Goal: Task Accomplishment & Management: Complete application form

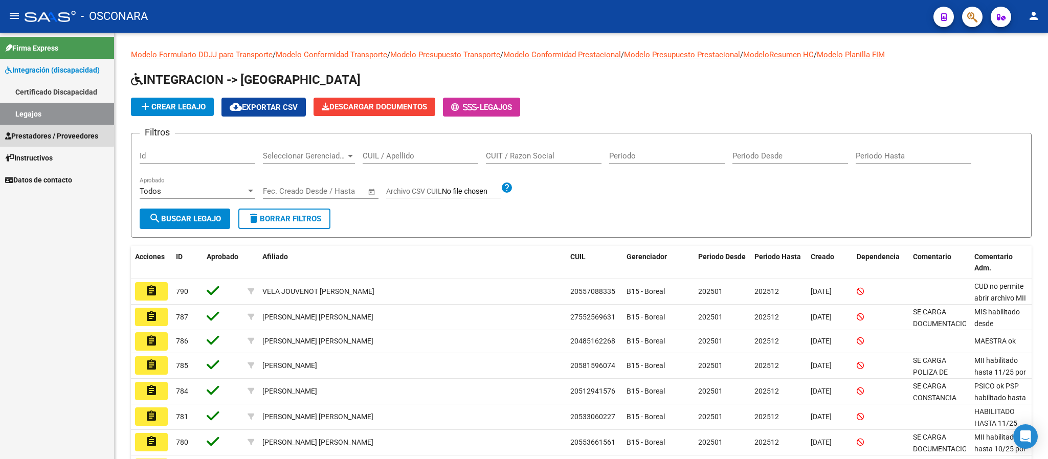
click at [31, 137] on span "Prestadores / Proveedores" at bounding box center [51, 135] width 93 height 11
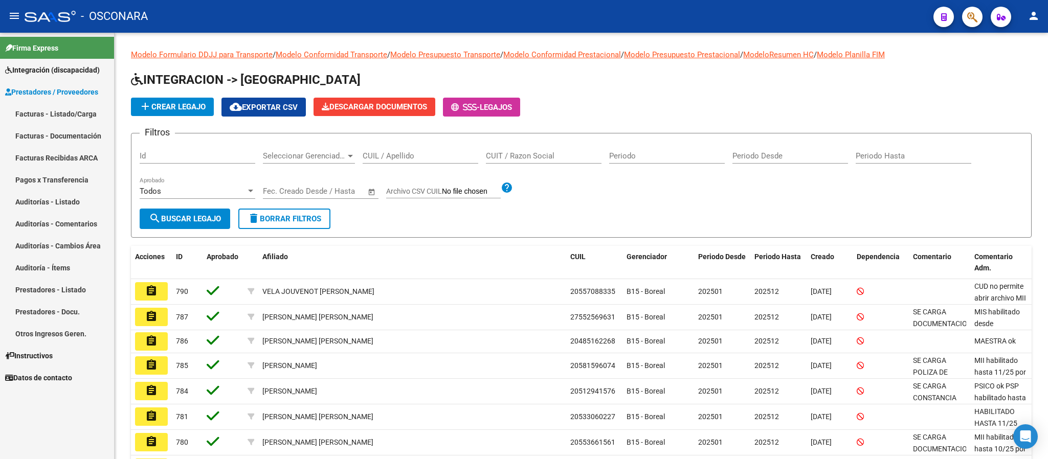
click at [37, 122] on link "Facturas - Listado/Carga" at bounding box center [57, 114] width 114 height 22
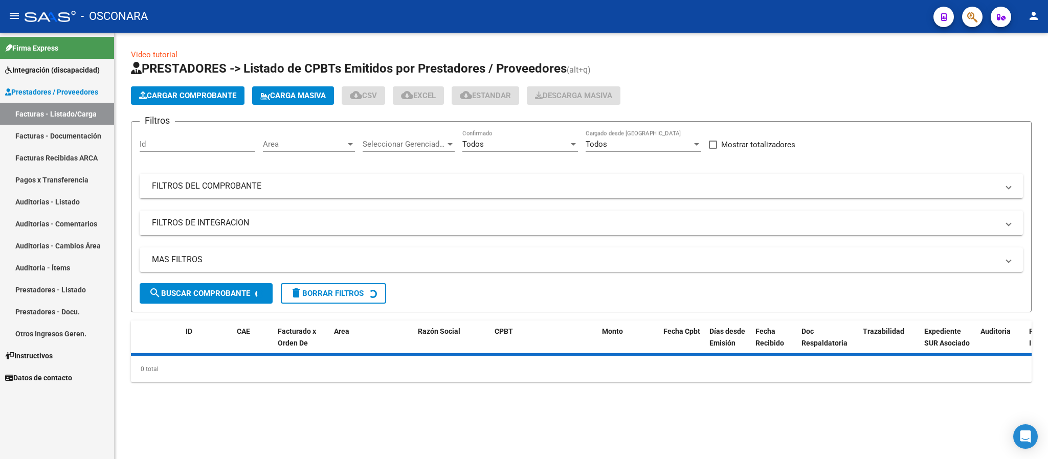
click at [214, 98] on span "Cargar Comprobante" at bounding box center [187, 95] width 97 height 9
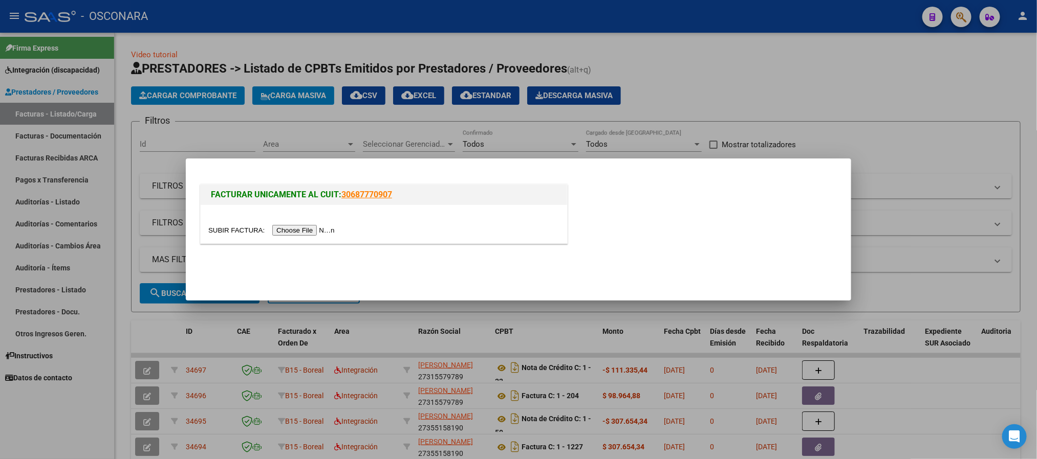
click at [297, 229] on input "file" at bounding box center [272, 230] width 129 height 11
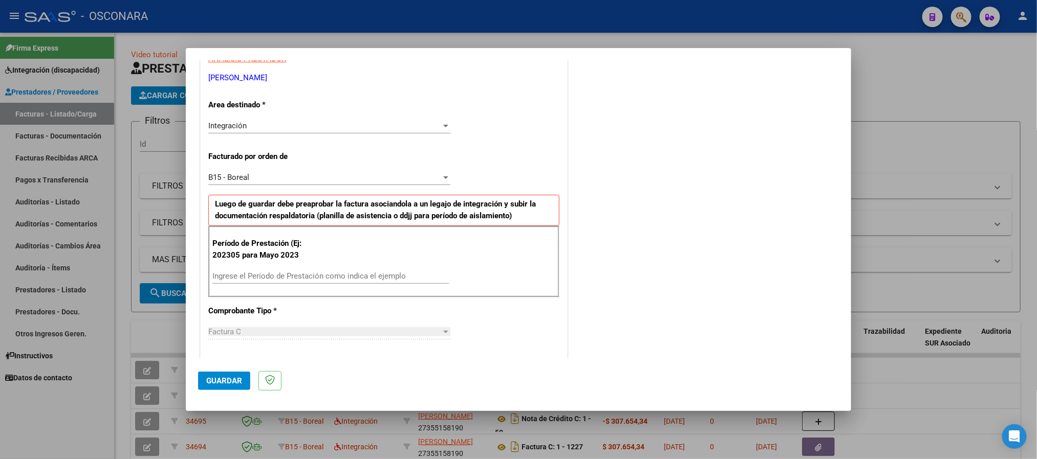
scroll to position [230, 0]
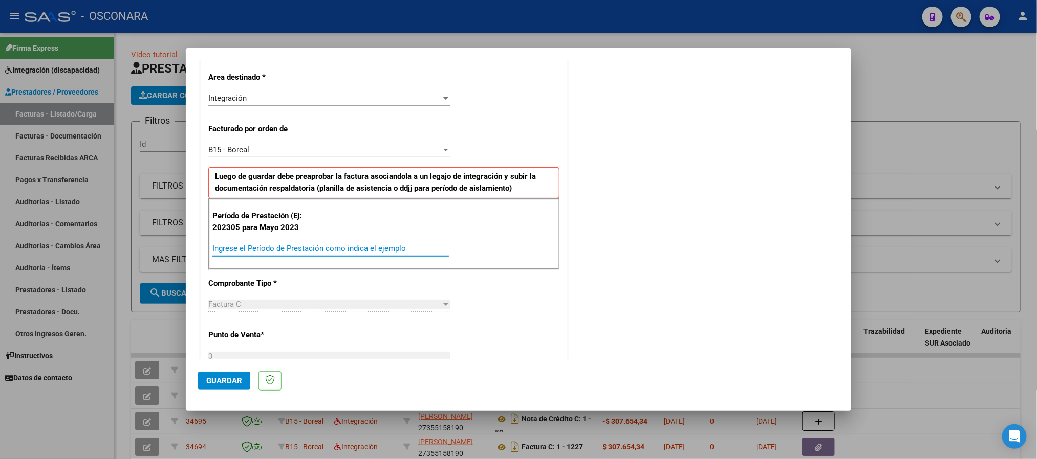
click at [307, 253] on input "Ingrese el Período de Prestación como indica el ejemplo" at bounding box center [330, 248] width 236 height 9
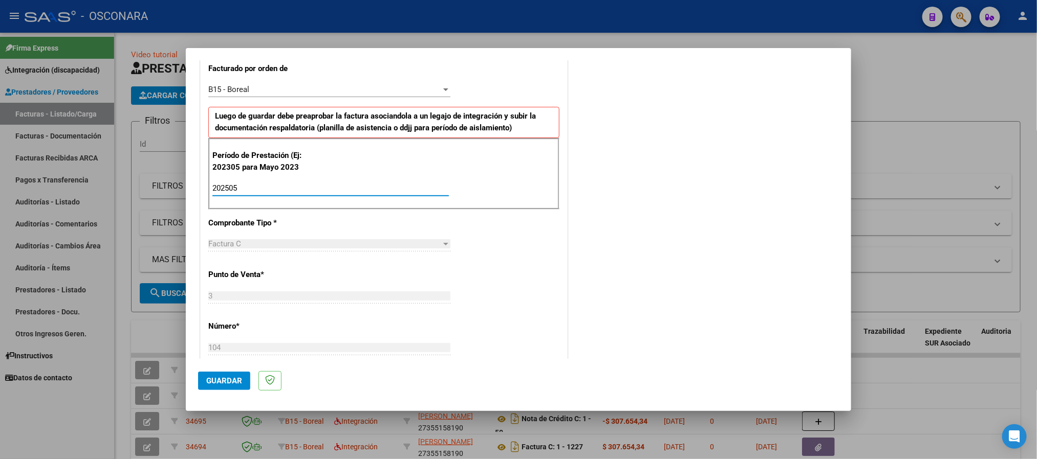
scroll to position [384, 0]
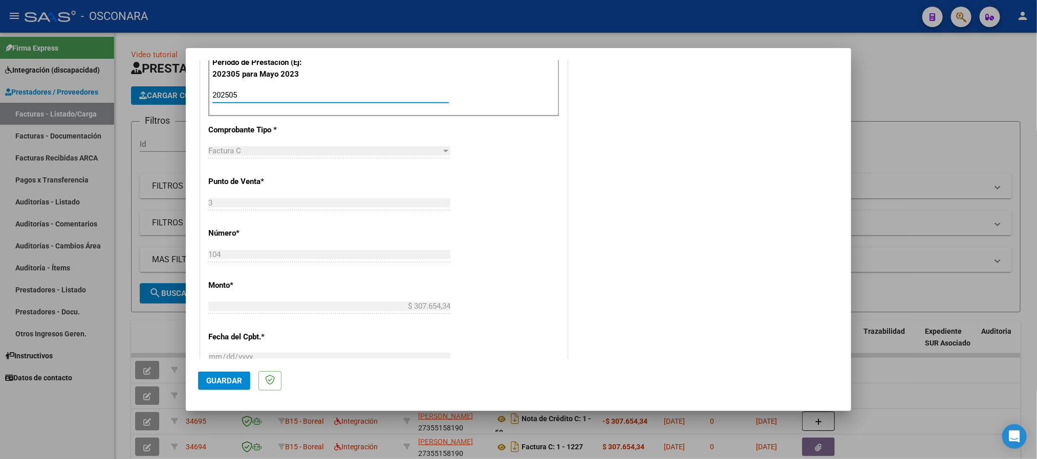
type input "202505"
click at [229, 379] on span "Guardar" at bounding box center [224, 381] width 36 height 9
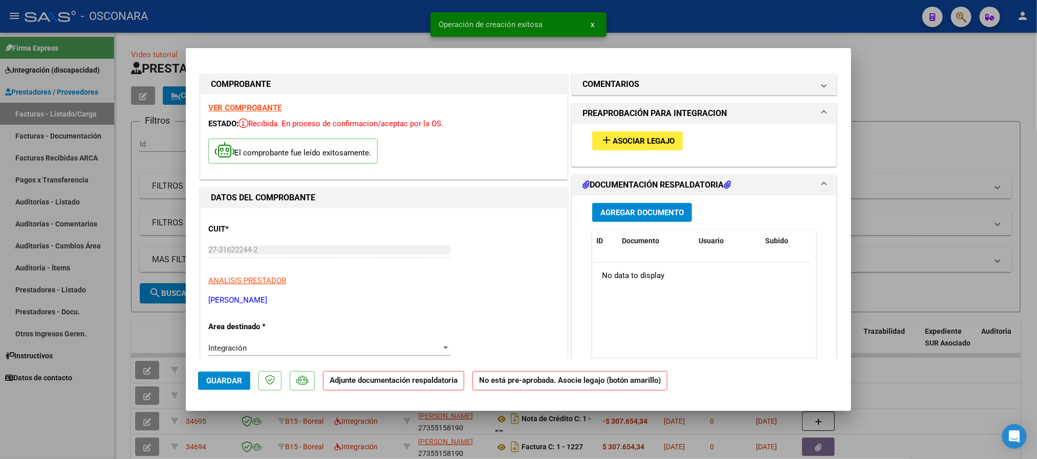
click at [245, 106] on strong "VER COMPROBANTE" at bounding box center [244, 107] width 73 height 9
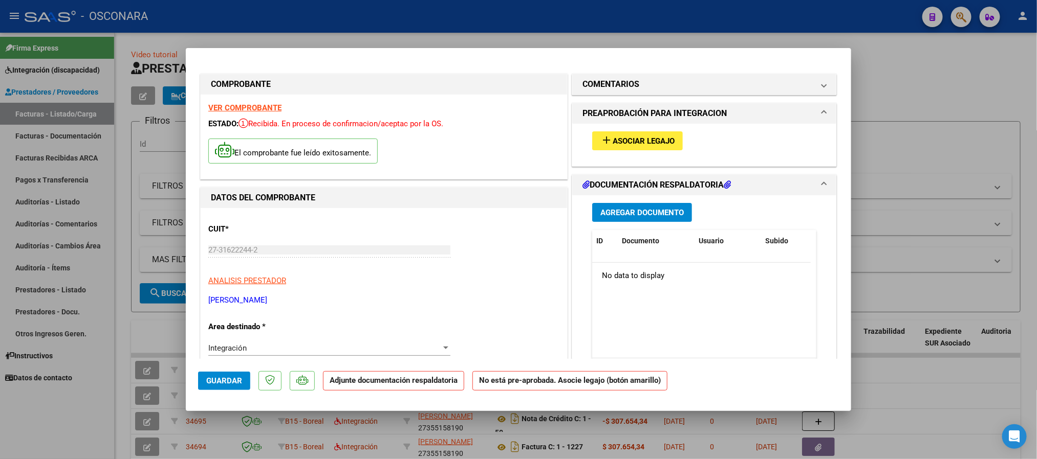
click at [644, 142] on span "Asociar Legajo" at bounding box center [643, 141] width 62 height 9
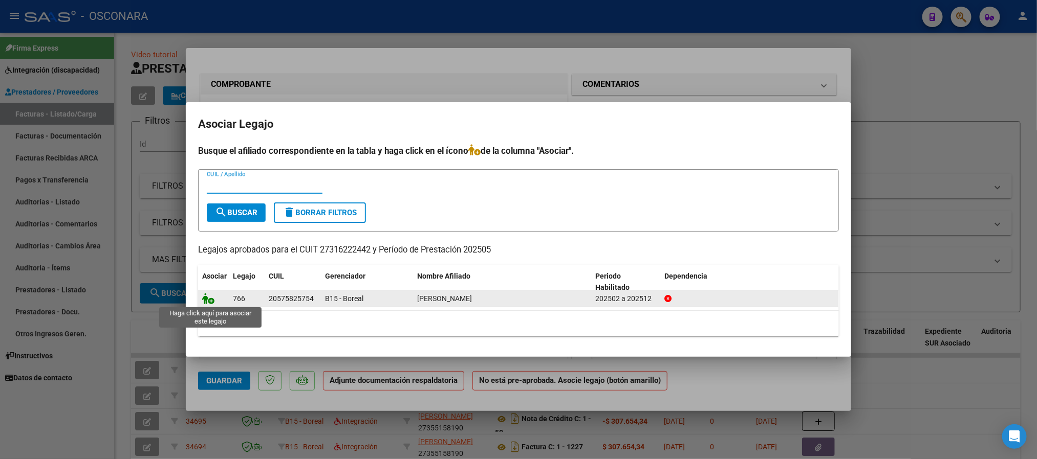
click at [206, 298] on icon at bounding box center [208, 298] width 12 height 11
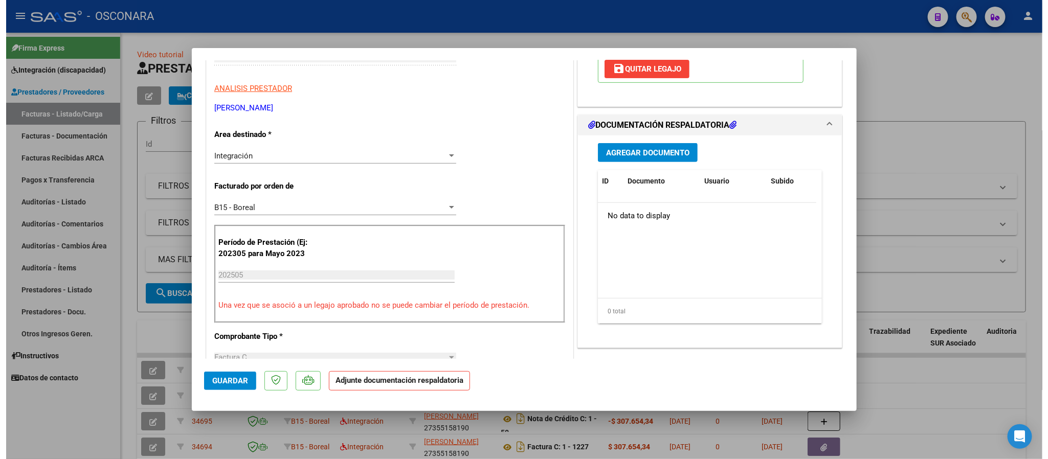
scroll to position [230, 0]
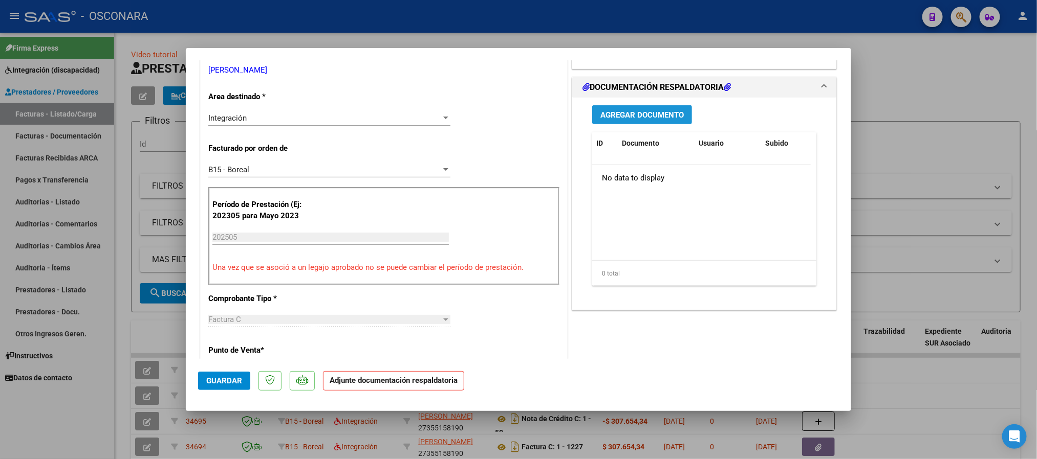
click at [643, 120] on span "Agregar Documento" at bounding box center [641, 115] width 83 height 9
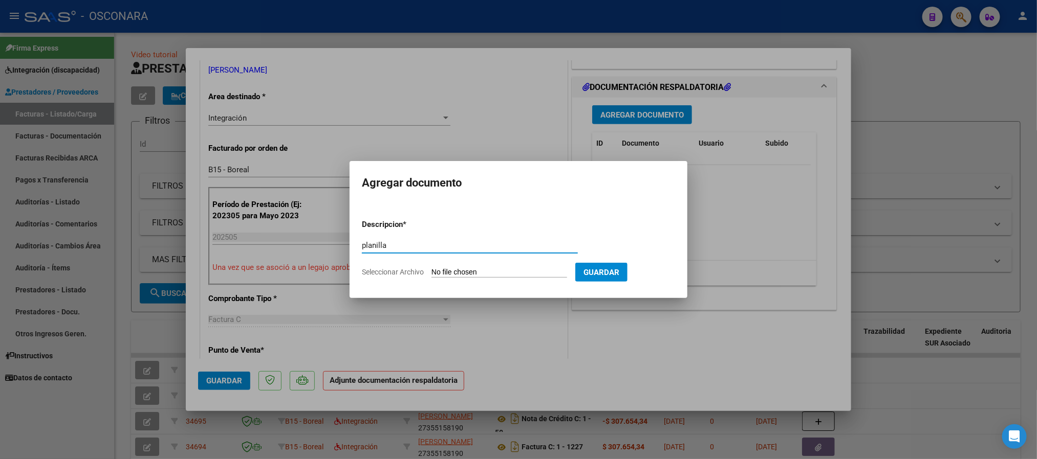
type input "planilla"
click at [482, 274] on input "Seleccionar Archivo" at bounding box center [499, 273] width 136 height 10
type input "C:\fakepath\27316222442-FACTURA_C-3-67-ANEXO-PLANILLA DE ASISTENCIA_3.pdf"
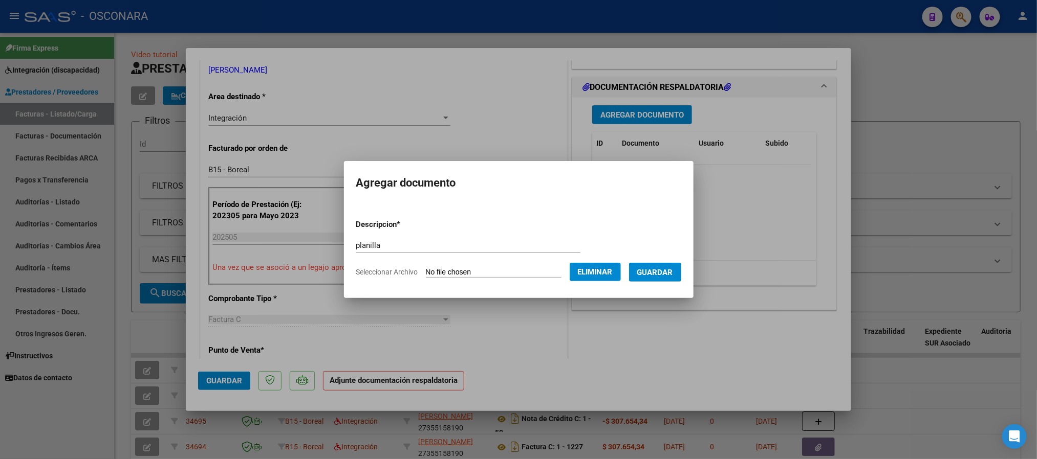
click at [665, 277] on button "Guardar" at bounding box center [655, 272] width 52 height 19
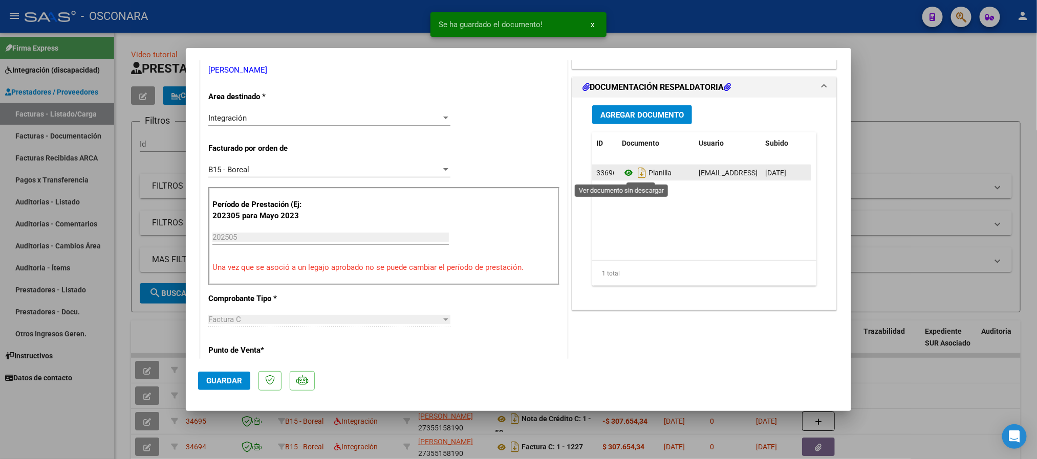
click at [622, 175] on icon at bounding box center [628, 173] width 13 height 12
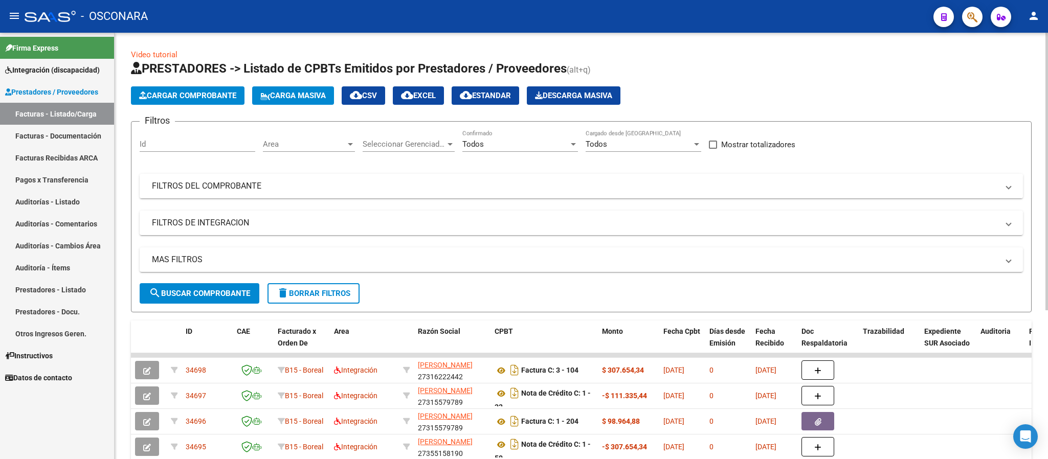
click at [215, 184] on mat-panel-title "FILTROS DEL COMPROBANTE" at bounding box center [575, 186] width 847 height 11
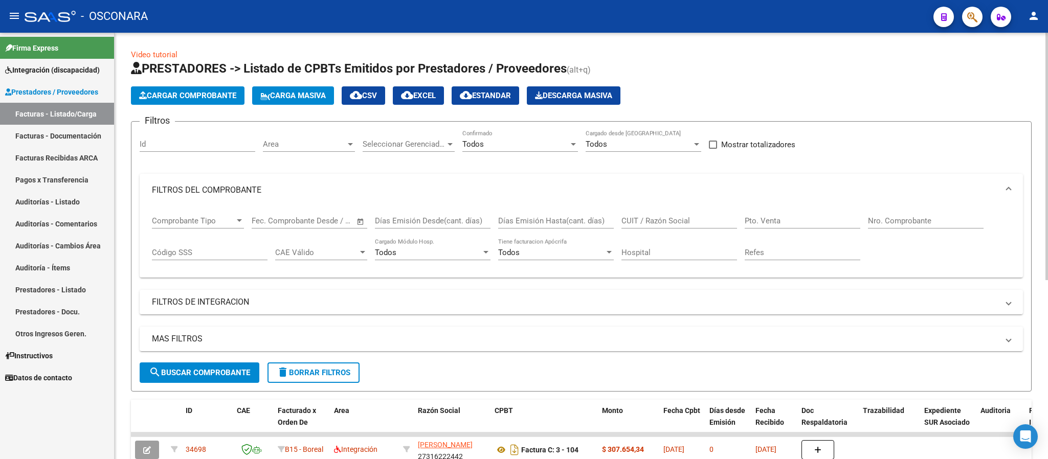
click at [703, 220] on input "CUIT / Razón Social" at bounding box center [680, 220] width 116 height 9
paste input "=BUSCARX(A1;EXPTES!W:W;EXPTES!X:X)"
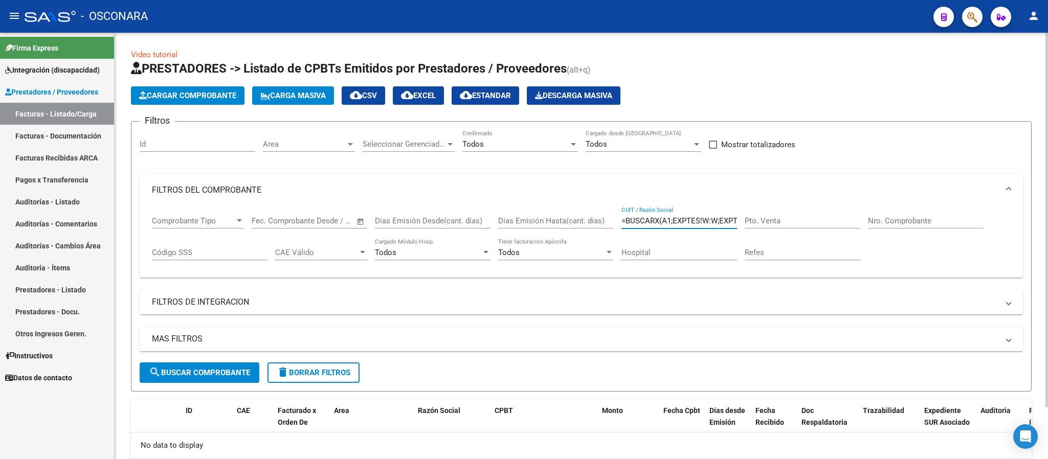
drag, startPoint x: 734, startPoint y: 218, endPoint x: 567, endPoint y: 235, distance: 168.1
click at [567, 235] on div "Comprobante Tipo Comprobante Tipo Start date – End date Fec. Comprobante Desde …" at bounding box center [581, 238] width 859 height 63
type input ")"
click at [703, 219] on input "CUIT / Razón Social" at bounding box center [680, 220] width 116 height 9
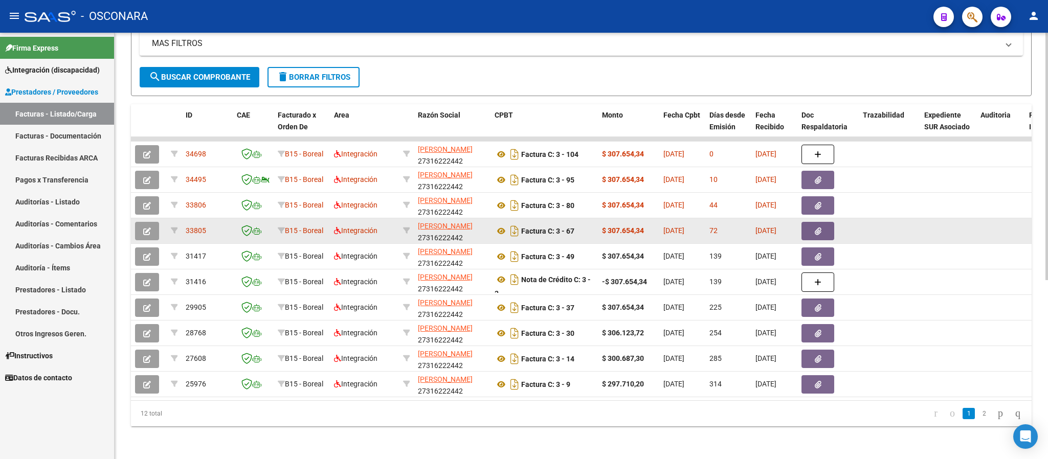
type input "27316222442"
click at [140, 224] on button "button" at bounding box center [147, 231] width 24 height 18
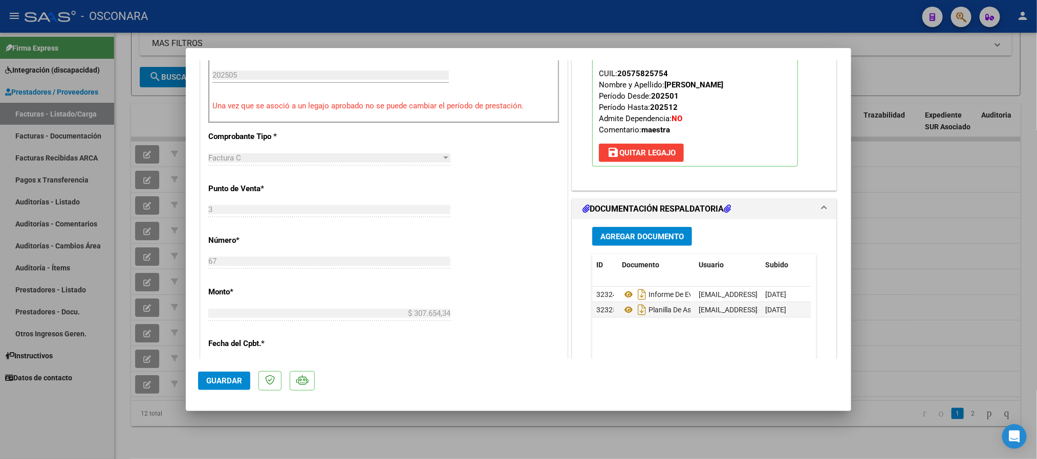
scroll to position [460, 0]
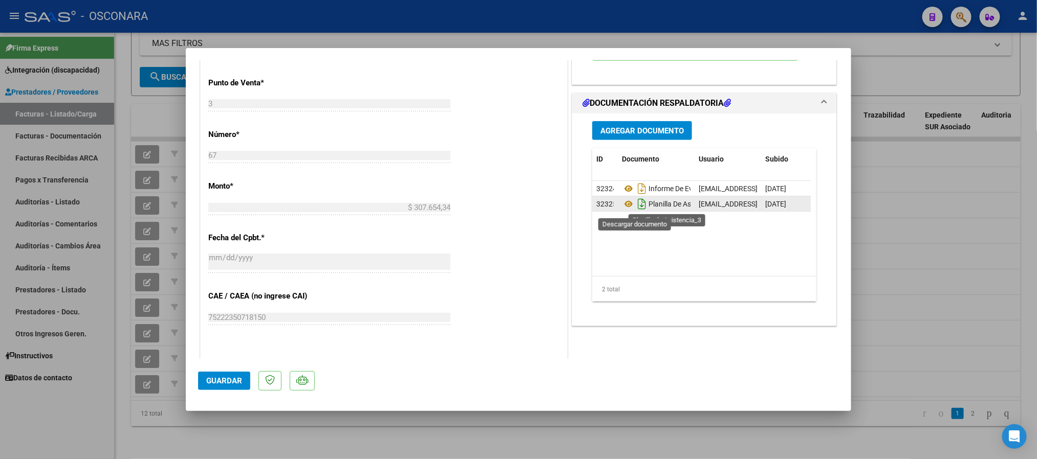
click at [637, 212] on icon "Descargar documento" at bounding box center [641, 204] width 13 height 16
